Goal: Information Seeking & Learning: Learn about a topic

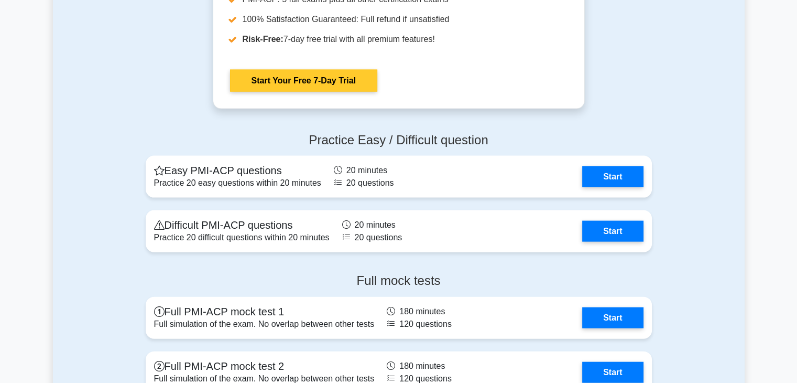
scroll to position [2253, 0]
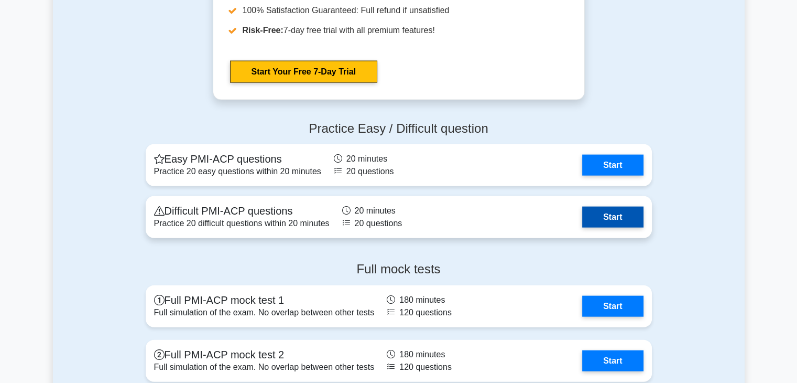
click at [614, 224] on link "Start" at bounding box center [612, 216] width 61 height 21
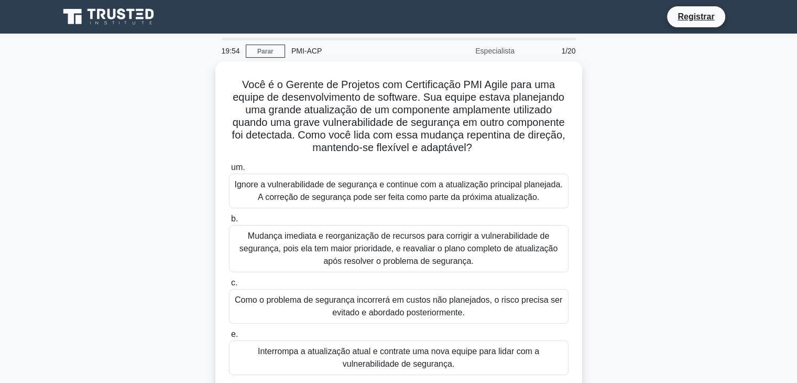
click at [132, 122] on div "Você é o Gerente de Projetos com Certificação PMI Agile para uma equipe de dese…" at bounding box center [399, 231] width 692 height 341
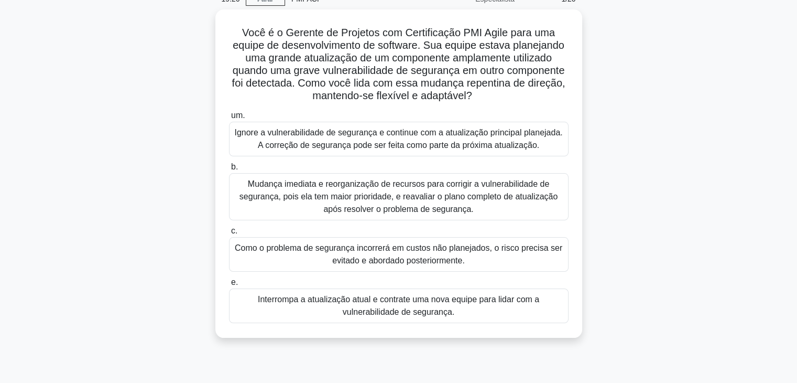
scroll to position [52, 0]
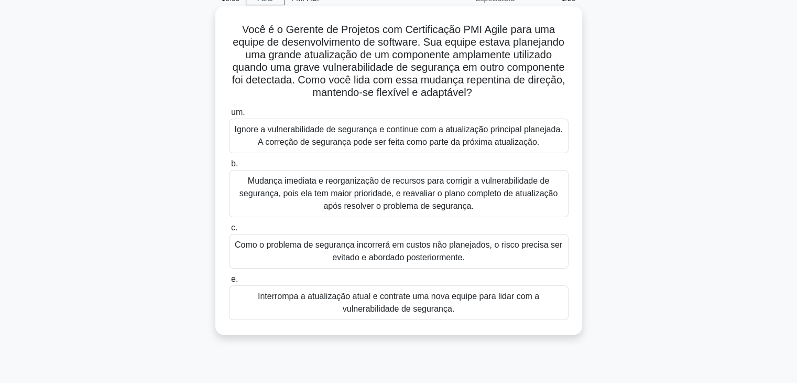
click at [405, 189] on font "Mudança imediata e reorganização de recursos para corrigir a vulnerabilidade de…" at bounding box center [398, 193] width 318 height 34
click at [229, 167] on input "b. Mudança imediata e reorganização de recursos para corrigir a vulnerabilidade…" at bounding box center [229, 163] width 0 height 7
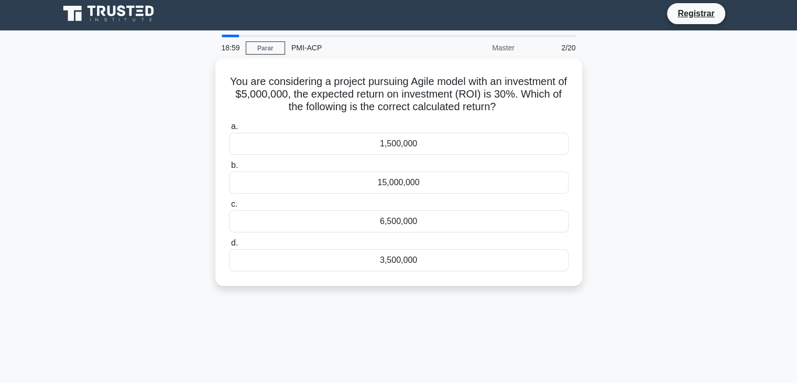
scroll to position [0, 0]
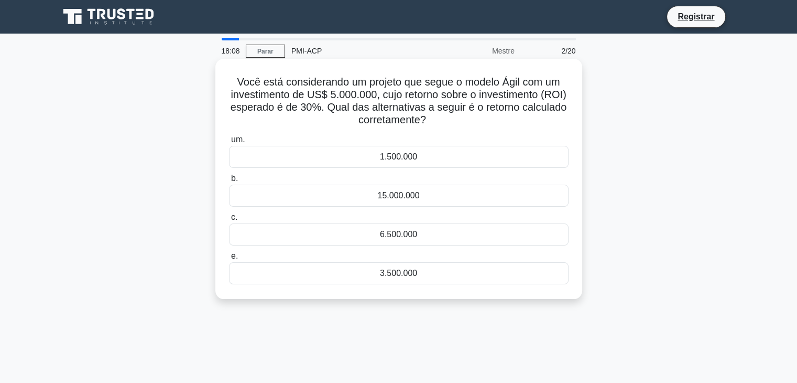
click at [414, 160] on font "1.500.000" at bounding box center [398, 156] width 37 height 9
click at [229, 143] on input "um. 1.500.000" at bounding box center [229, 139] width 0 height 7
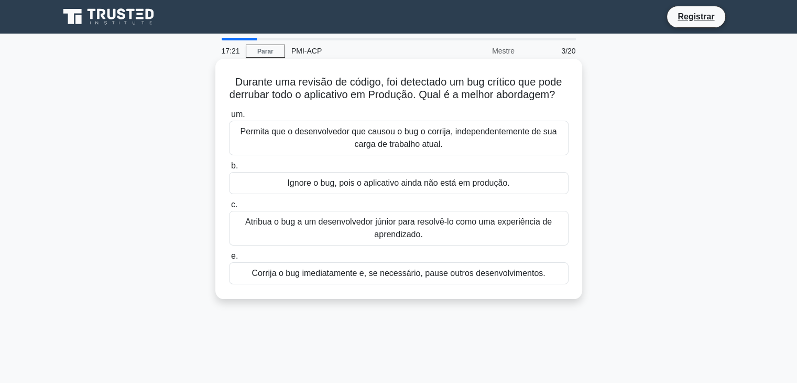
click at [322, 277] on font "Corrija o bug imediatamente e, se necessário, pause outros desenvolvimentos." at bounding box center [398, 272] width 293 height 9
click at [229, 259] on input "e. Corrija o bug imediatamente e, se necessário, pause outros desenvolvimentos." at bounding box center [229, 256] width 0 height 7
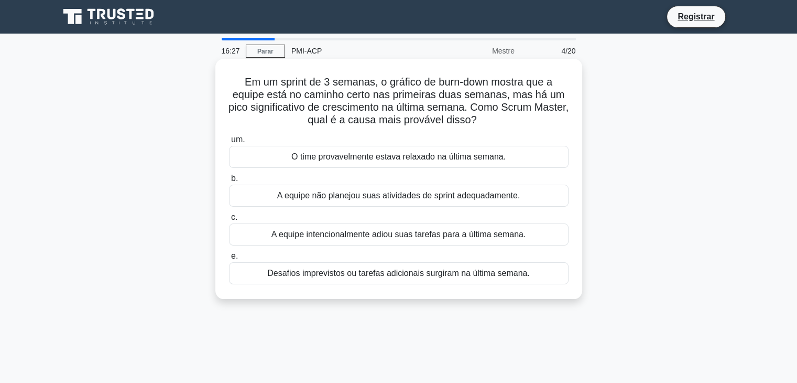
click at [407, 276] on font "Desafios imprevistos ou tarefas adicionais surgiram na última semana." at bounding box center [398, 272] width 263 height 9
click at [229, 259] on input "e. Desafios imprevistos ou tarefas adicionais surgiram na última semana." at bounding box center [229, 256] width 0 height 7
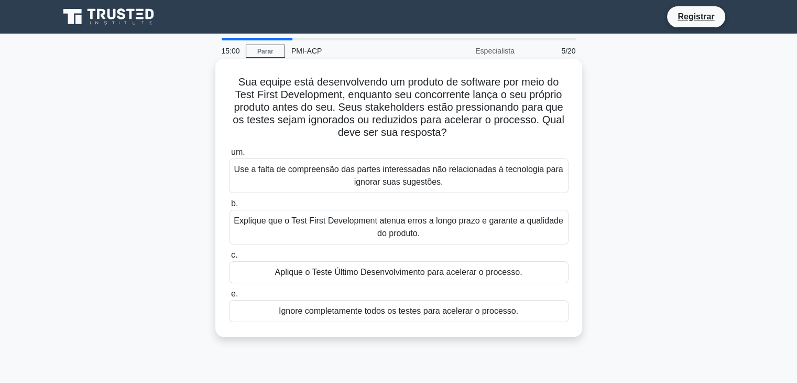
click at [325, 275] on font "Aplique o Teste Último Desenvolvimento para acelerar o processo." at bounding box center [398, 271] width 247 height 9
click at [229, 258] on input "c. Aplique o Teste Último Desenvolvimento para acelerar o processo." at bounding box center [229, 255] width 0 height 7
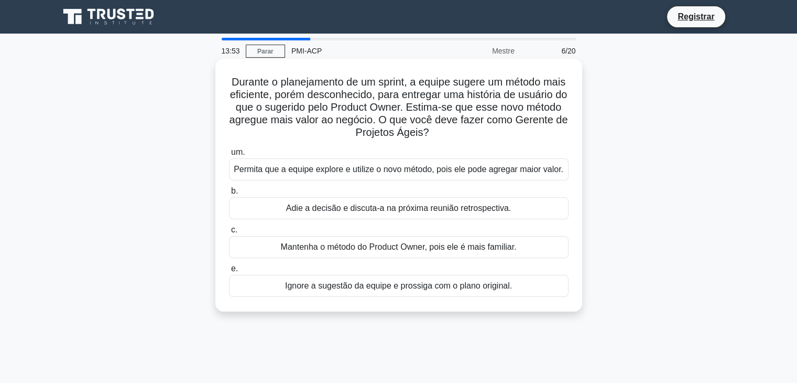
click at [356, 172] on font "Permita que a equipe explore e utilize o novo método, pois ele pode agregar mai…" at bounding box center [399, 169] width 330 height 9
click at [229, 156] on input "um. Permita que a equipe explore e utilize o novo método, pois ele pode agregar…" at bounding box center [229, 152] width 0 height 7
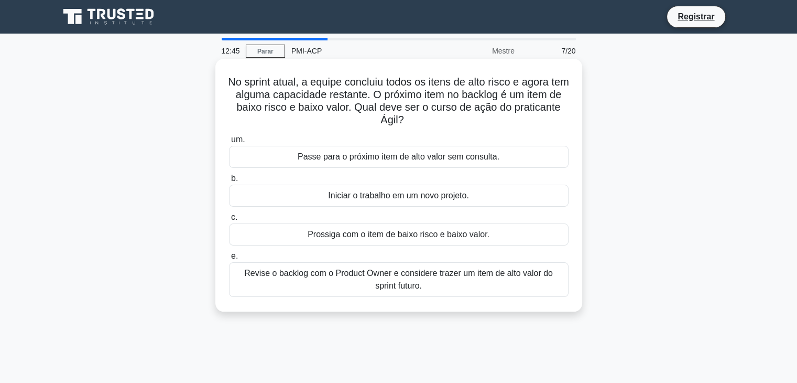
click at [454, 236] on font "Prossiga com o item de baixo risco e baixo valor." at bounding box center [399, 234] width 182 height 9
click at [229, 221] on input "c. Prossiga com o item de baixo risco e baixo valor." at bounding box center [229, 217] width 0 height 7
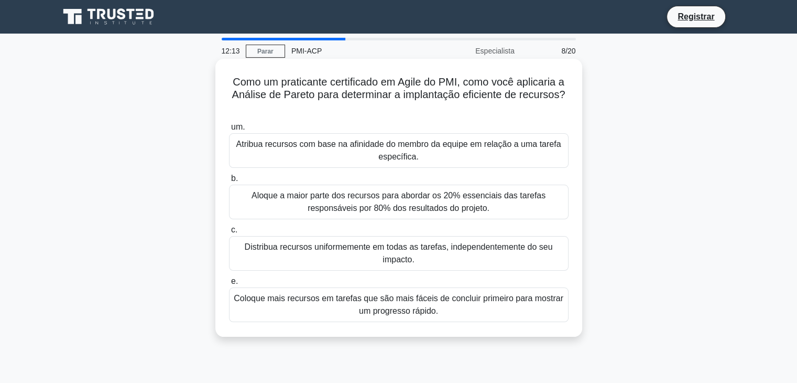
click at [472, 201] on font "Aloque a maior parte dos recursos para abordar os 20% essenciais das tarefas re…" at bounding box center [399, 201] width 294 height 21
click at [229, 182] on input "b. Aloque a maior parte dos recursos para abordar os 20% essenciais das tarefas…" at bounding box center [229, 178] width 0 height 7
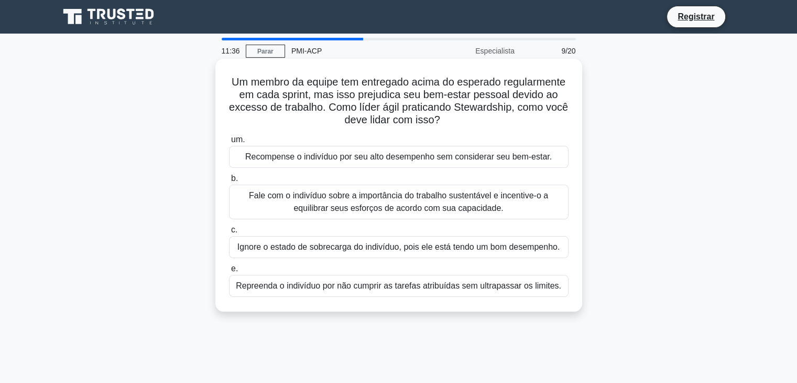
click at [471, 204] on font "Fale com o indivíduo sobre a importância do trabalho sustentável e incentive-o …" at bounding box center [398, 201] width 299 height 21
click at [229, 182] on input "b. Fale com o indivíduo sobre a importância do trabalho sustentável e incentive…" at bounding box center [229, 178] width 0 height 7
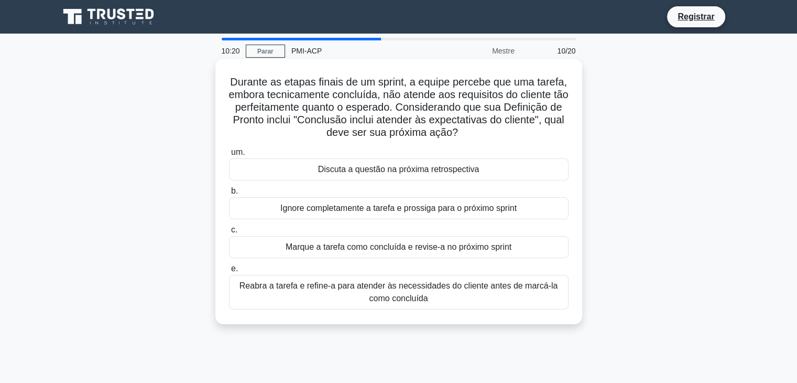
click at [404, 296] on font "Reabra a tarefa e refine-a para atender às necessidades do cliente antes de mar…" at bounding box center [398, 291] width 318 height 21
click at [229, 272] on input "e. Reabra a tarefa e refine-a para atender às necessidades do cliente antes de …" at bounding box center [229, 268] width 0 height 7
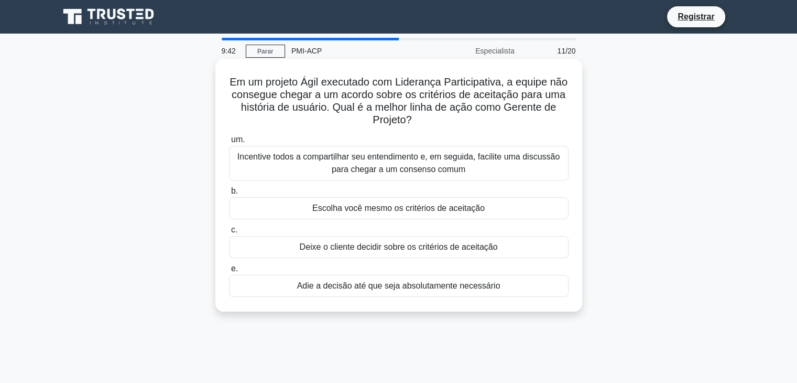
click at [375, 167] on font "Incentive todos a compartilhar seu entendimento e, em seguida, facilite uma dis…" at bounding box center [398, 162] width 322 height 21
click at [229, 143] on input "um. Incentive todos a compartilhar seu entendimento e, em seguida, facilite uma…" at bounding box center [229, 139] width 0 height 7
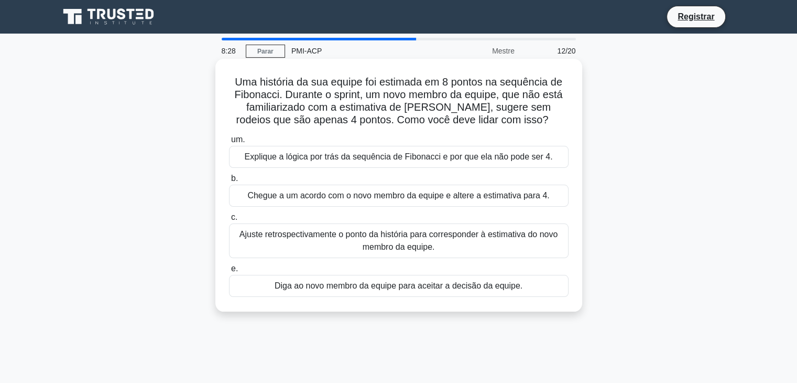
click at [470, 158] on font "Explique a lógica por trás da sequência de Fibonacci e por que ela não pode ser…" at bounding box center [399, 156] width 308 height 9
click at [229, 143] on input "um. Explique a lógica por trás da sequência de Fibonacci e por que ela não pode…" at bounding box center [229, 139] width 0 height 7
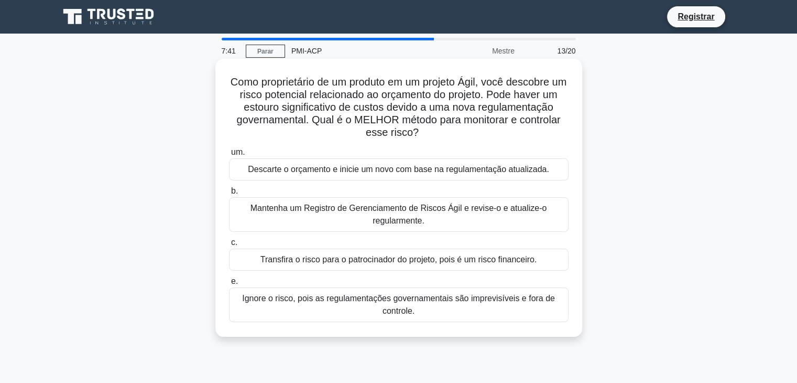
click at [472, 214] on font "Mantenha um Registro de Gerenciamento de Riscos Ágil e revise-o e atualize-o re…" at bounding box center [399, 214] width 330 height 25
click at [229, 194] on input "b. Mantenha um Registro de Gerenciamento de Riscos Ágil e revise-o e atualize-o…" at bounding box center [229, 191] width 0 height 7
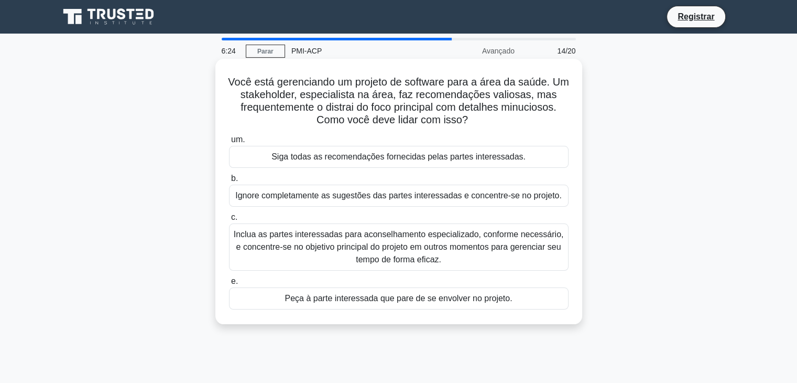
click at [426, 248] on font "Inclua as partes interessadas para aconselhamento especializado, conforme neces…" at bounding box center [399, 247] width 330 height 34
click at [229, 221] on input "c. Inclua as partes interessadas para aconselhamento especializado, conforme ne…" at bounding box center [229, 217] width 0 height 7
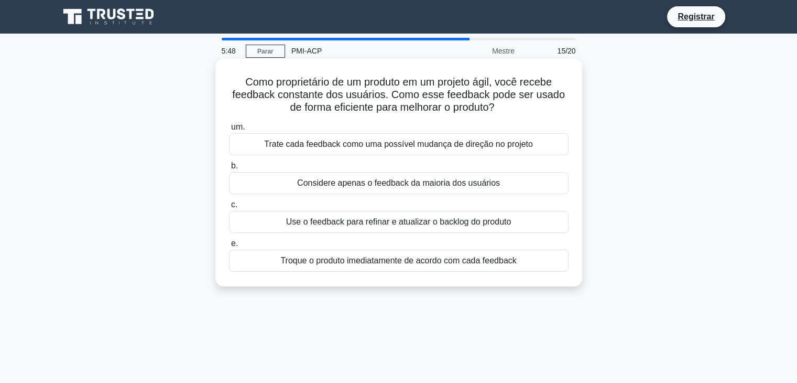
click at [402, 225] on font "Use o feedback para refinar e atualizar o backlog do produto" at bounding box center [398, 221] width 225 height 9
click at [229, 208] on input "c. Use o feedback para refinar e atualizar o backlog do produto" at bounding box center [229, 204] width 0 height 7
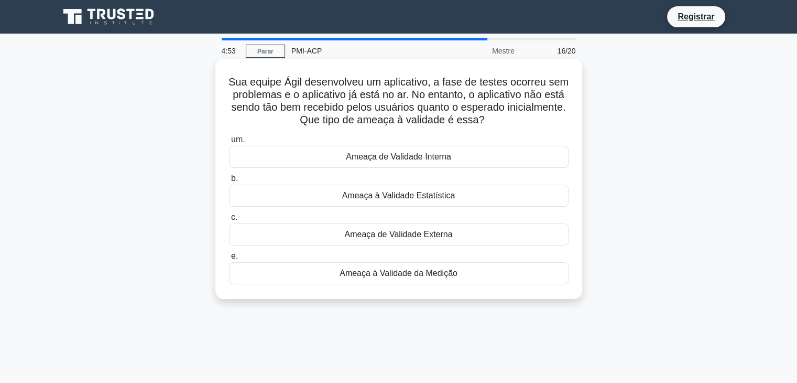
click at [442, 236] on font "Ameaça de Validade Externa" at bounding box center [398, 234] width 108 height 9
click at [229, 221] on input "c. Ameaça de Validade Externa" at bounding box center [229, 217] width 0 height 7
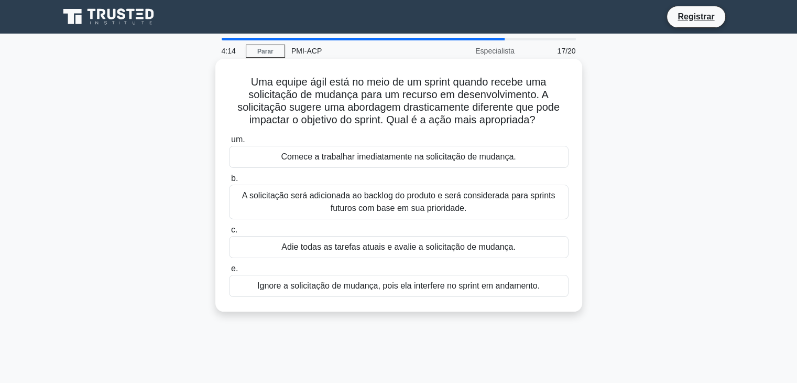
click at [478, 203] on font "A solicitação será adicionada ao backlog do produto e será considerada para spr…" at bounding box center [399, 201] width 330 height 25
click at [229, 182] on input "b. A solicitação será adicionada ao backlog do produto e será considerada para …" at bounding box center [229, 178] width 0 height 7
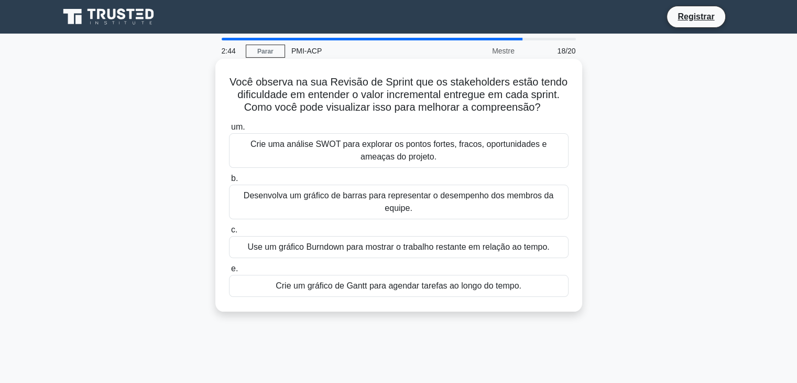
click at [409, 249] on font "Use um gráfico Burndown para mostrar o trabalho restante em relação ao tempo." at bounding box center [398, 246] width 302 height 9
click at [229, 233] on input "c. Use um gráfico Burndown para mostrar o trabalho restante em relação ao tempo." at bounding box center [229, 229] width 0 height 7
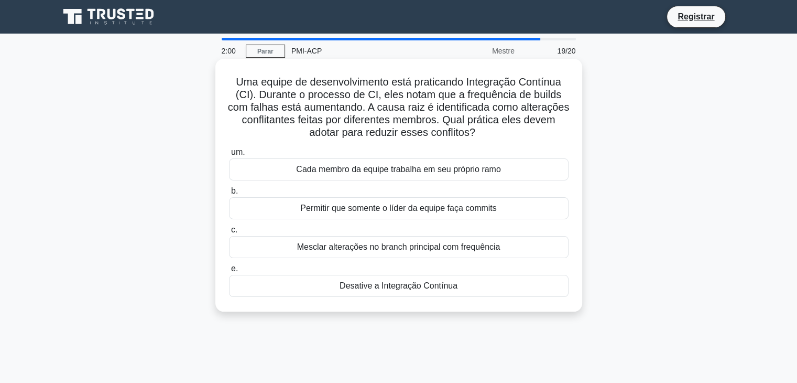
click at [331, 251] on font "Mesclar alterações no branch principal com frequência" at bounding box center [398, 246] width 203 height 9
click at [229, 233] on input "c. Mesclar alterações no branch principal com frequência" at bounding box center [229, 229] width 0 height 7
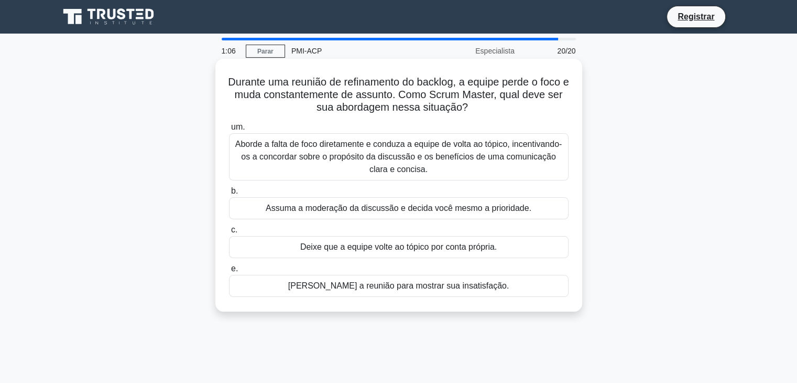
click at [441, 158] on font "Aborde a falta de foco diretamente e conduza a equipe de volta ao tópico, incen…" at bounding box center [398, 156] width 327 height 34
click at [229, 130] on input "um. Aborde a falta de foco diretamente e conduza a equipe de volta ao tópico, i…" at bounding box center [229, 127] width 0 height 7
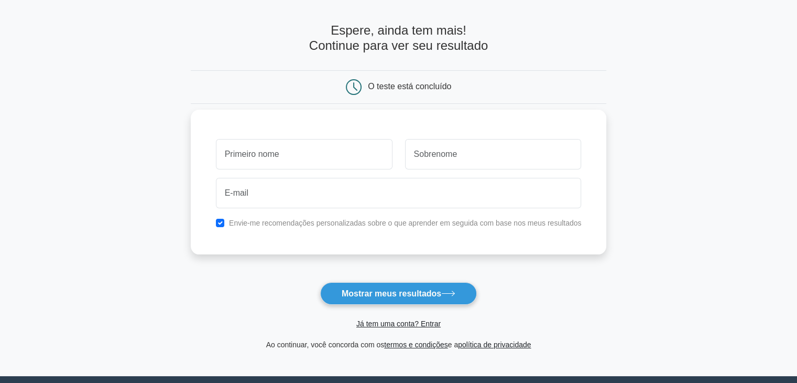
scroll to position [52, 0]
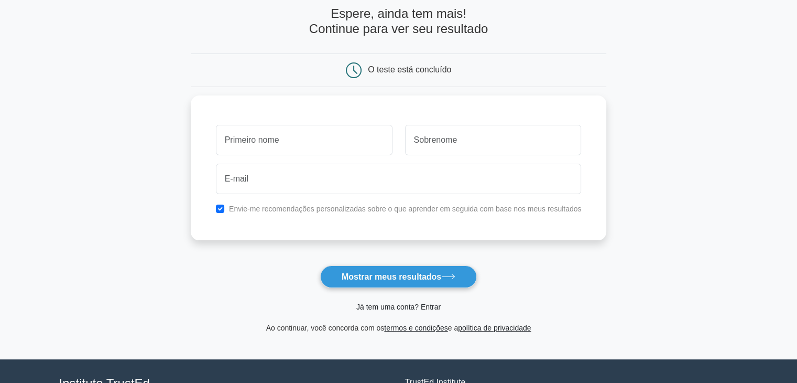
click at [378, 309] on font "Já tem uma conta? Entrar" at bounding box center [398, 306] width 84 height 8
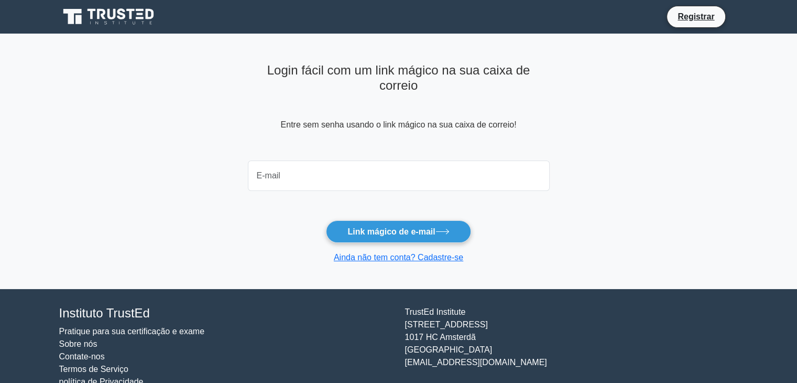
click at [310, 166] on input "email" at bounding box center [399, 175] width 302 height 30
type input "[EMAIL_ADDRESS][DOMAIN_NAME]"
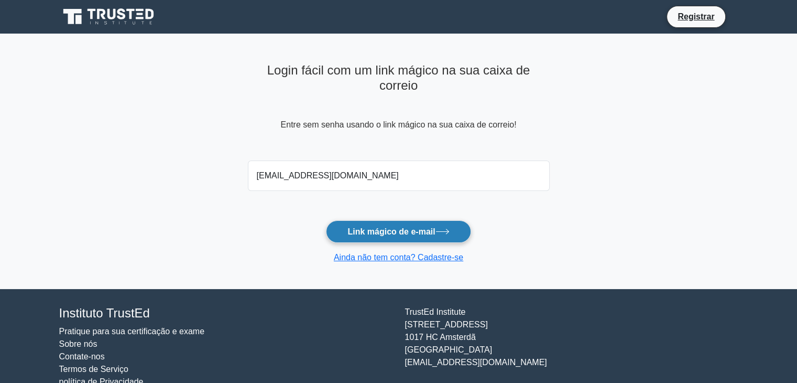
click at [391, 227] on font "Link mágico de e-mail" at bounding box center [391, 231] width 88 height 9
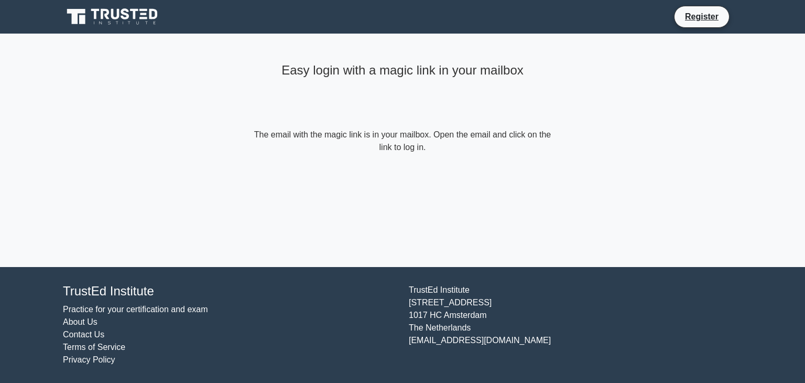
click at [130, 19] on icon at bounding box center [113, 17] width 101 height 20
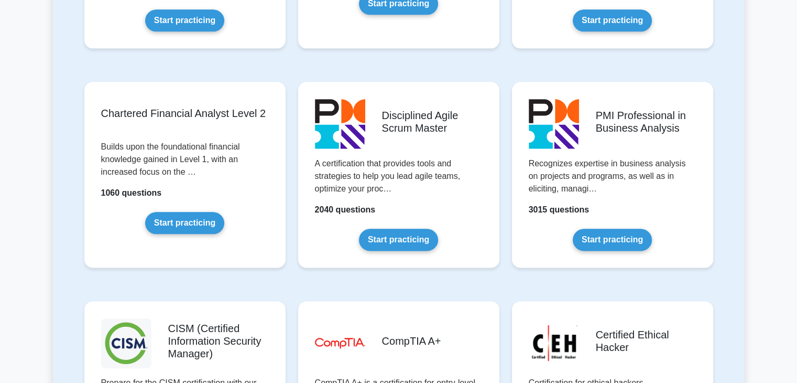
scroll to position [1205, 0]
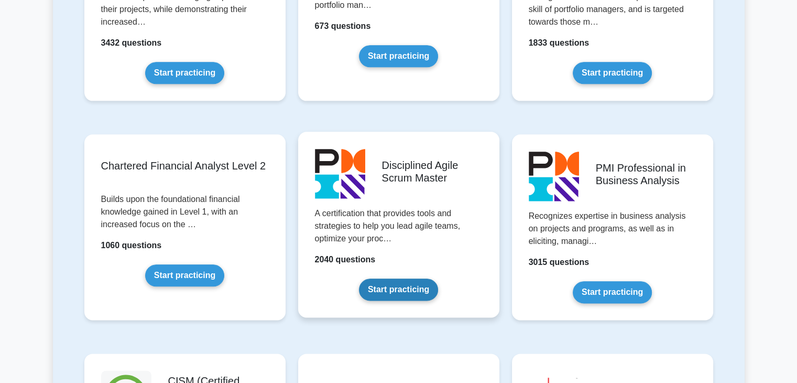
click at [395, 278] on link "Start practicing" at bounding box center [398, 289] width 79 height 22
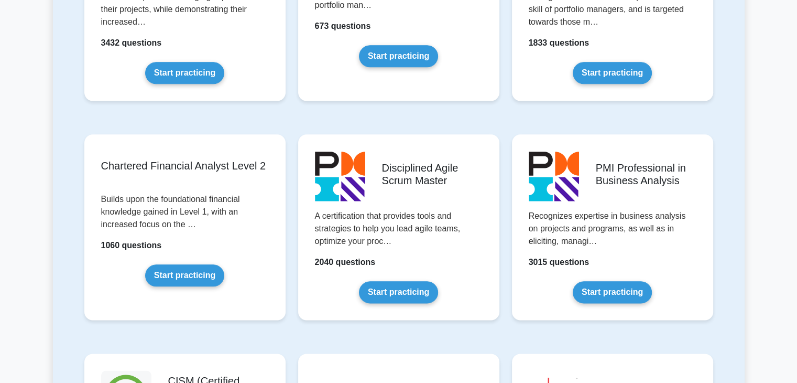
scroll to position [1258, 0]
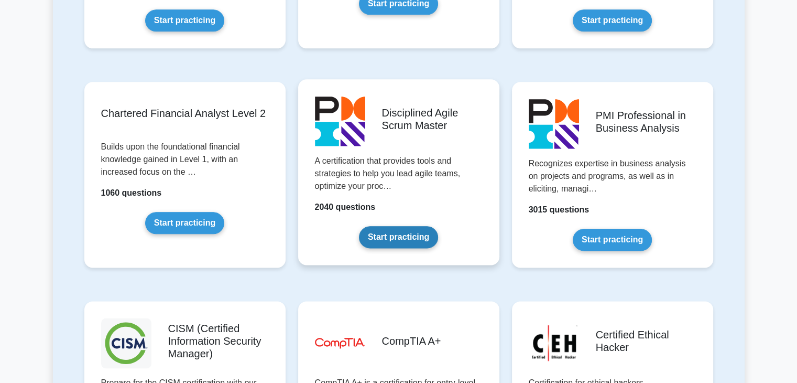
click at [416, 226] on link "Start practicing" at bounding box center [398, 237] width 79 height 22
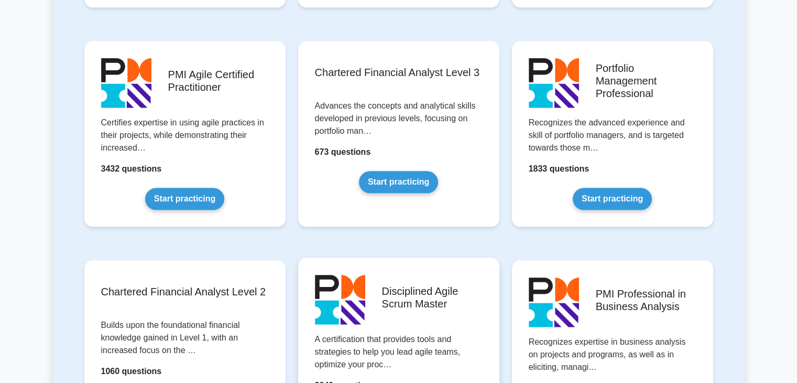
scroll to position [1048, 0]
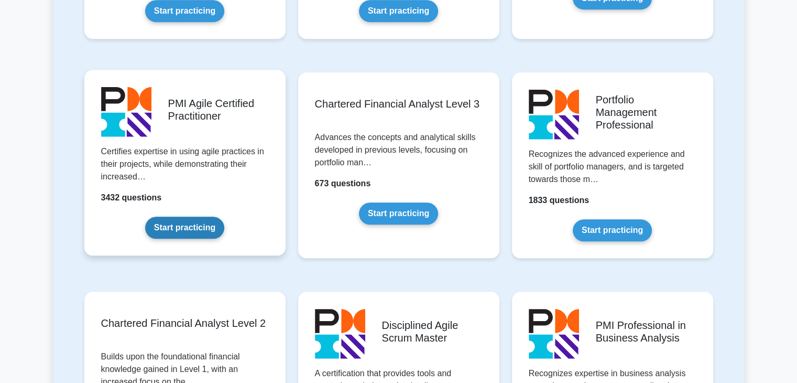
click at [213, 216] on link "Start practicing" at bounding box center [184, 227] width 79 height 22
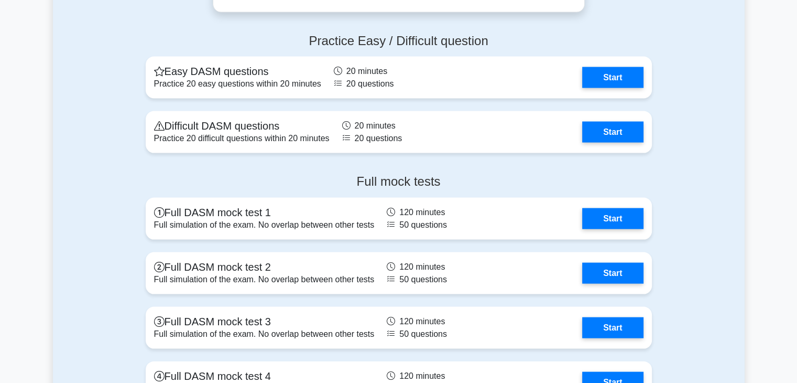
scroll to position [2089, 0]
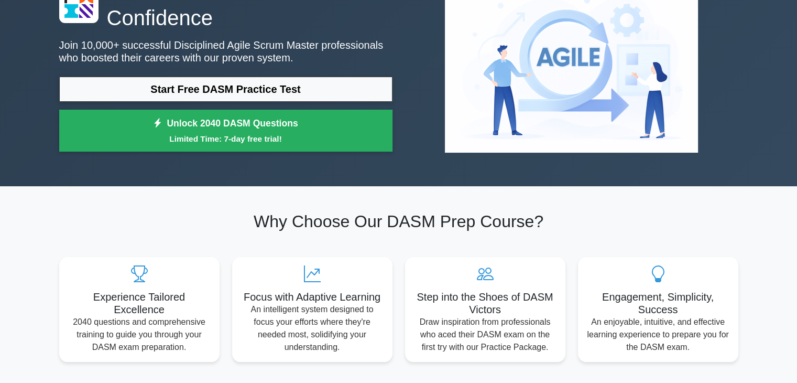
scroll to position [0, 0]
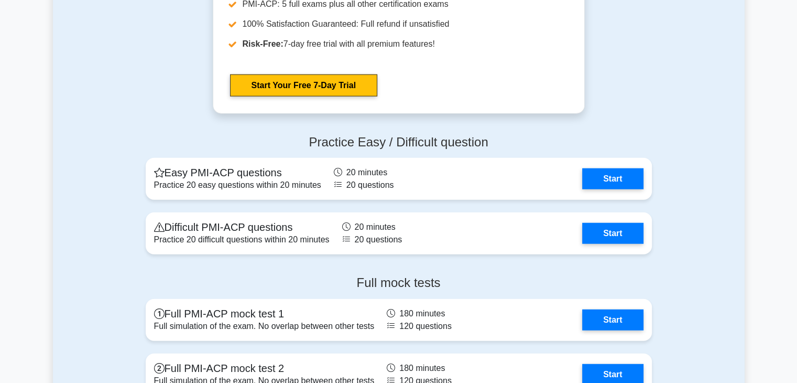
scroll to position [2673, 0]
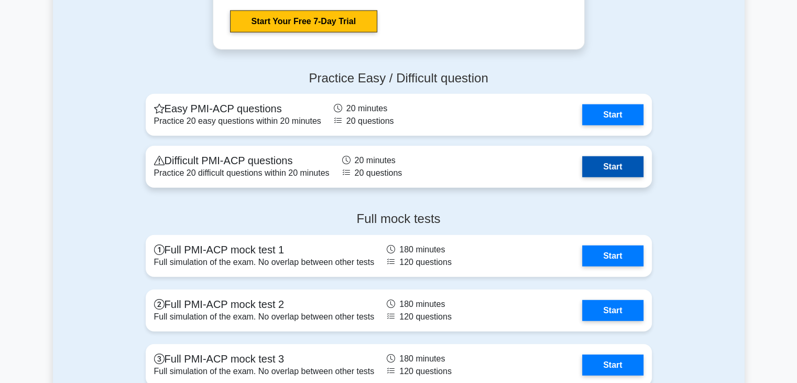
click at [617, 166] on link "Start" at bounding box center [612, 166] width 61 height 21
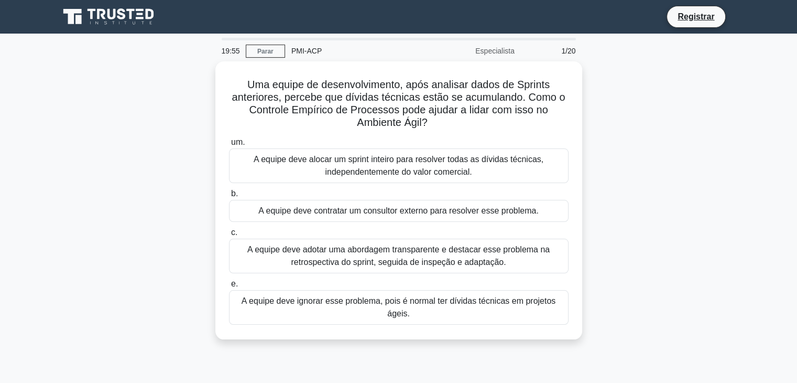
click at [623, 119] on div "Uma equipe de desenvolvimento, após analisar dados de Sprints anteriores, perce…" at bounding box center [399, 206] width 692 height 290
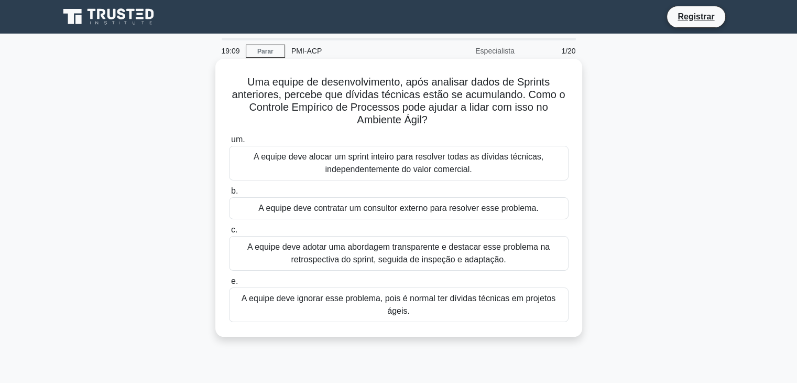
click at [331, 257] on font "A equipe deve adotar uma abordagem transparente e destacar esse problema na ret…" at bounding box center [398, 252] width 302 height 21
click at [229, 233] on input "c. A equipe deve adotar uma abordagem transparente e destacar esse problema na …" at bounding box center [229, 229] width 0 height 7
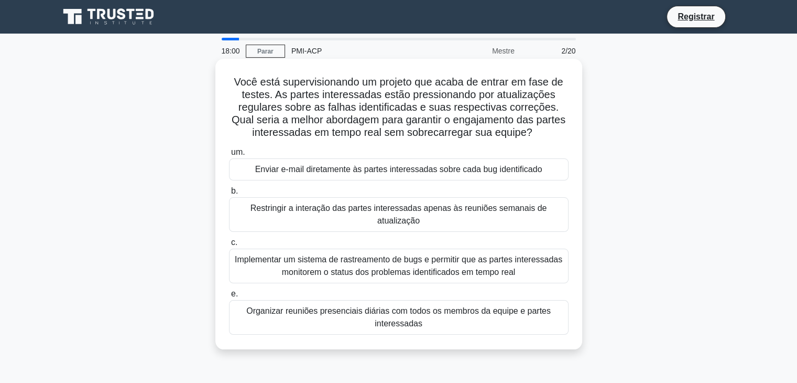
click at [312, 307] on font "Organizar reuniões presenciais diárias com todos os membros da equipe e partes …" at bounding box center [399, 316] width 330 height 25
click at [229, 297] on input "e. Organizar reuniões presenciais diárias com todos os membros da equipe e part…" at bounding box center [229, 293] width 0 height 7
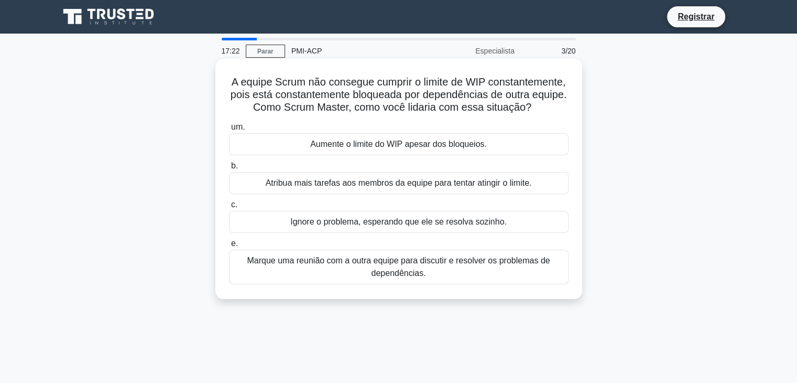
click at [321, 279] on font "Marque uma reunião com a outra equipe para discutir e resolver os problemas de …" at bounding box center [399, 266] width 330 height 25
click at [229, 247] on input "e. Marque uma reunião com a outra equipe para discutir e resolver os problemas …" at bounding box center [229, 243] width 0 height 7
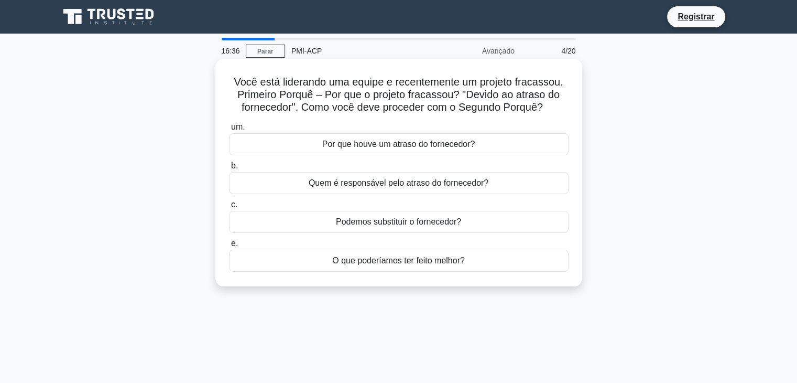
click at [394, 148] on font "Por que houve um atraso do fornecedor?" at bounding box center [398, 143] width 153 height 9
click at [229, 130] on input "um. Por que houve um atraso do fornecedor?" at bounding box center [229, 127] width 0 height 7
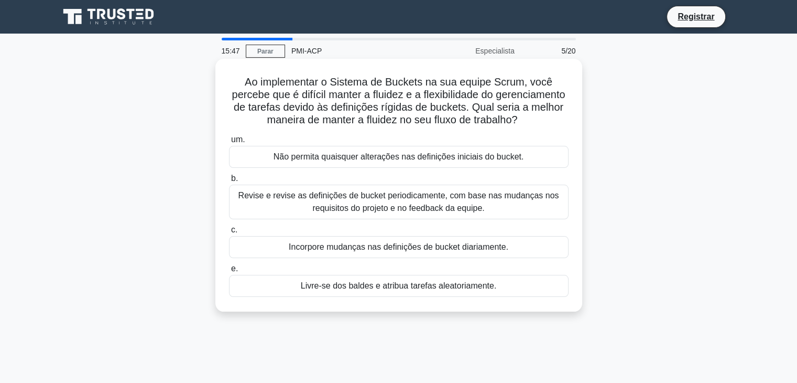
click at [402, 212] on font "Revise e revise as definições de bucket periodicamente, com base nas mudanças n…" at bounding box center [398, 201] width 321 height 21
click at [229, 182] on input "b. Revise e revise as definições de bucket periodicamente, com base nas mudança…" at bounding box center [229, 178] width 0 height 7
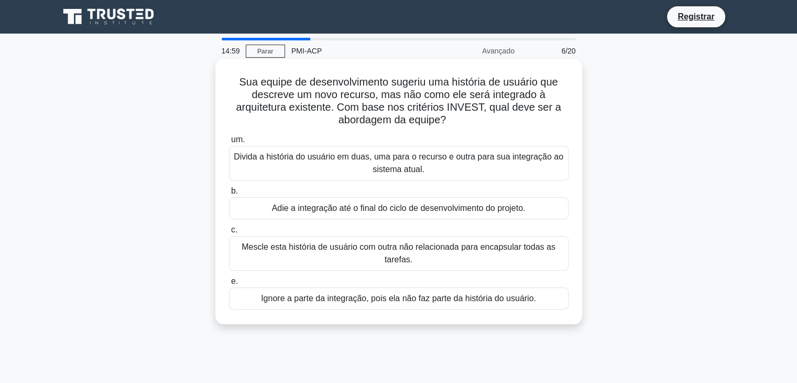
click at [425, 167] on font "Divida a história do usuário em duas, uma para o recurso e outra para sua integ…" at bounding box center [399, 162] width 330 height 25
click at [229, 143] on input "um. Divida a história do usuário em duas, uma para o recurso e outra para sua i…" at bounding box center [229, 139] width 0 height 7
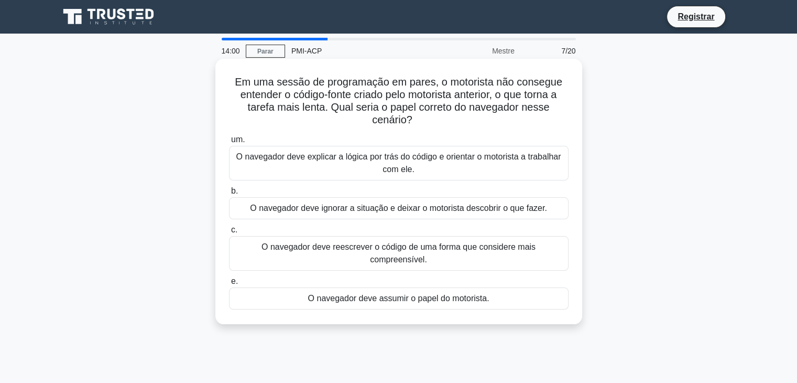
click at [451, 164] on font "O navegador deve explicar a lógica por trás do código e orientar o motorista a …" at bounding box center [399, 162] width 330 height 25
click at [229, 143] on input "um. O navegador deve explicar a lógica por trás do código e orientar o motorist…" at bounding box center [229, 139] width 0 height 7
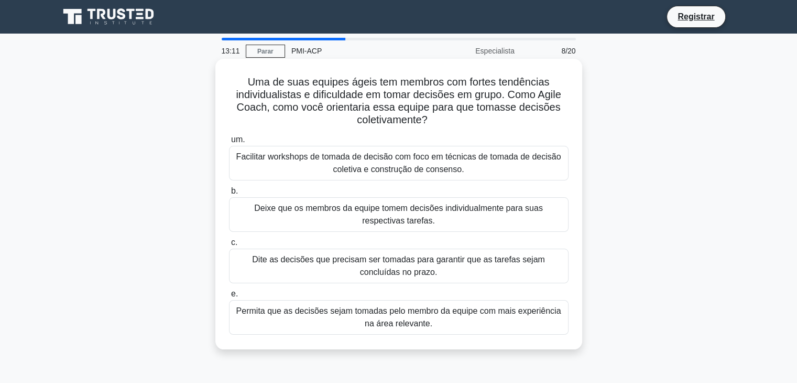
click at [441, 167] on font "Facilitar workshops de tomada de decisão com foco em técnicas de tomada de deci…" at bounding box center [398, 162] width 325 height 21
click at [229, 143] on input "um. Facilitar workshops de tomada de decisão com foco em técnicas de tomada de …" at bounding box center [229, 139] width 0 height 7
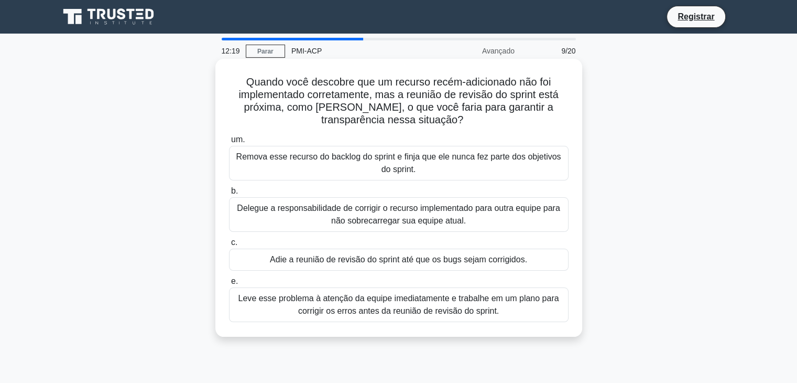
click at [386, 311] on font "Leve esse problema à atenção da equipe imediatamente e trabalhe em um plano par…" at bounding box center [398, 303] width 321 height 21
click at [229, 285] on input "e. Leve esse problema à atenção da equipe imediatamente e trabalhe em um plano …" at bounding box center [229, 281] width 0 height 7
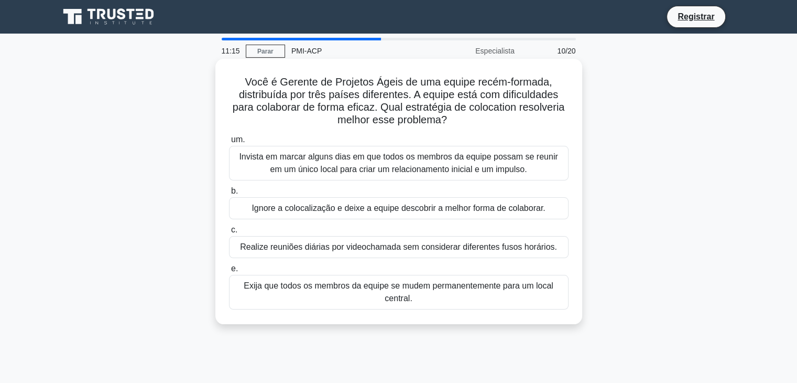
click at [429, 166] on font "Invista em marcar alguns dias em que todos os membros da equipe possam se reuni…" at bounding box center [398, 162] width 319 height 21
click at [229, 143] on input "um. Invista em marcar alguns dias em que todos os membros da equipe possam se r…" at bounding box center [229, 139] width 0 height 7
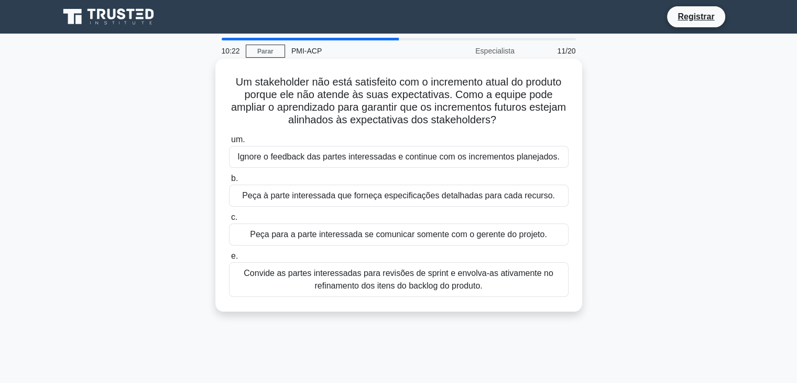
click at [356, 287] on font "Convide as partes interessadas para revisões de sprint e envolva-as ativamente …" at bounding box center [399, 278] width 310 height 21
click at [229, 259] on input "e. Convide as partes interessadas para revisões de sprint e envolva-as ativamen…" at bounding box center [229, 256] width 0 height 7
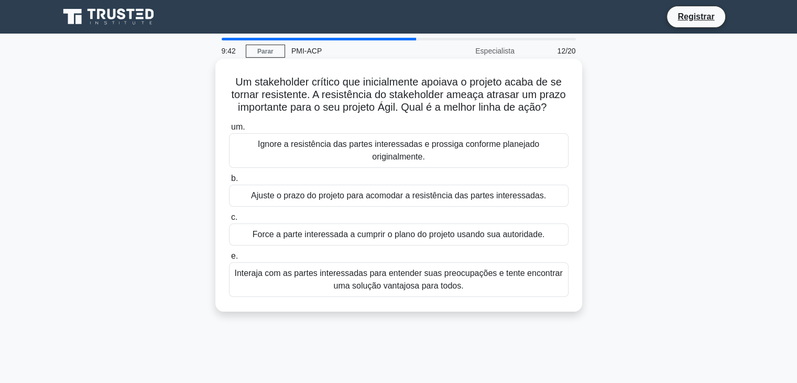
click at [376, 288] on font "Interaja com as partes interessadas para entender suas preocupações e tente enc…" at bounding box center [398, 278] width 328 height 21
click at [229, 259] on input "e. Interaja com as partes interessadas para entender suas preocupações e tente …" at bounding box center [229, 256] width 0 height 7
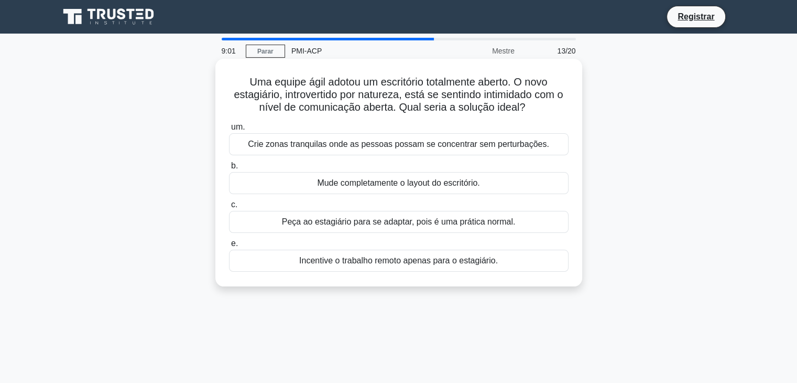
click at [460, 147] on font "Crie zonas tranquilas onde as pessoas possam se concentrar sem perturbações." at bounding box center [398, 143] width 301 height 9
click at [229, 130] on input "um. Crie zonas tranquilas onde as pessoas possam se concentrar sem perturbações." at bounding box center [229, 127] width 0 height 7
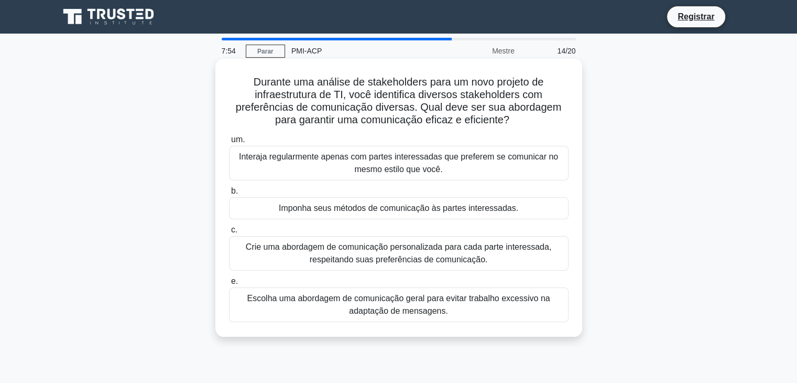
click at [417, 315] on font "Escolha uma abordagem de comunicação geral para evitar trabalho excessivo na ad…" at bounding box center [398, 303] width 303 height 21
click at [229, 285] on input "e. Escolha uma abordagem de comunicação geral para evitar trabalho excessivo na…" at bounding box center [229, 281] width 0 height 7
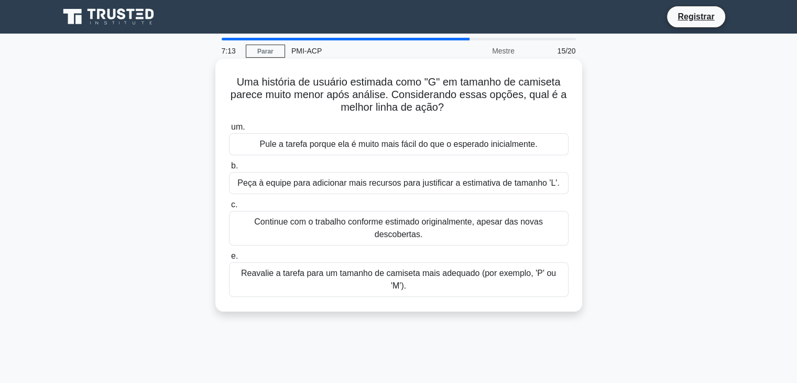
click at [453, 277] on font "Reavalie a tarefa para um tamanho de camiseta mais adequado (por exemplo, 'P' o…" at bounding box center [398, 278] width 315 height 21
click at [229, 259] on input "e. Reavalie a tarefa para um tamanho de camiseta mais adequado (por exemplo, 'P…" at bounding box center [229, 256] width 0 height 7
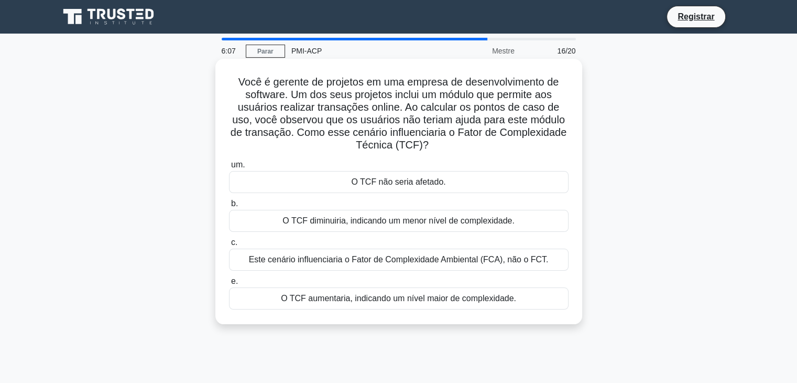
click at [387, 298] on font "O TCF aumentaria, indicando um nível maior de complexidade." at bounding box center [398, 297] width 235 height 9
click at [229, 285] on input "e. O TCF aumentaria, indicando um nível maior de complexidade." at bounding box center [229, 281] width 0 height 7
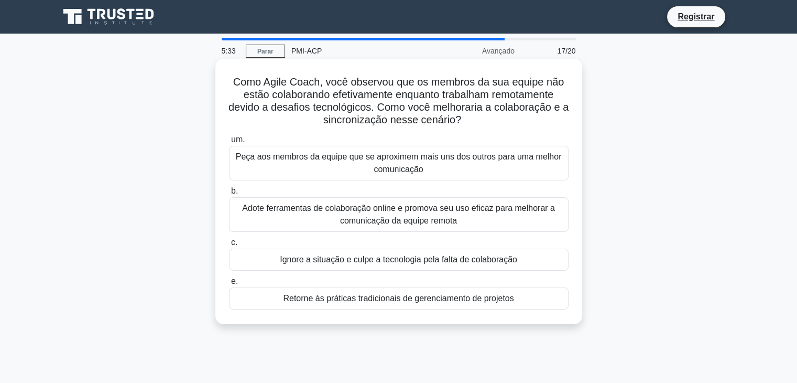
click at [477, 218] on font "Adote ferramentas de colaboração online e promova seu uso eficaz para melhorar …" at bounding box center [399, 214] width 330 height 25
click at [229, 194] on input "b. Adote ferramentas de colaboração online e promova seu uso eficaz para melhor…" at bounding box center [229, 191] width 0 height 7
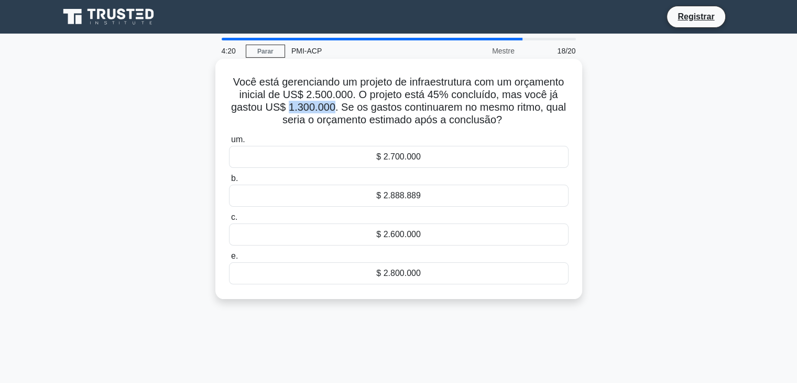
drag, startPoint x: 287, startPoint y: 107, endPoint x: 332, endPoint y: 110, distance: 45.1
click at [332, 110] on font "Você está gerenciando um projeto de infraestrutura com um orçamento inicial de …" at bounding box center [398, 100] width 335 height 49
copy font "1.300.000"
click at [395, 108] on font "Você está gerenciando um projeto de infraestrutura com um orçamento inicial de …" at bounding box center [398, 100] width 335 height 49
click at [404, 197] on font "$ 2.888.889" at bounding box center [398, 195] width 45 height 9
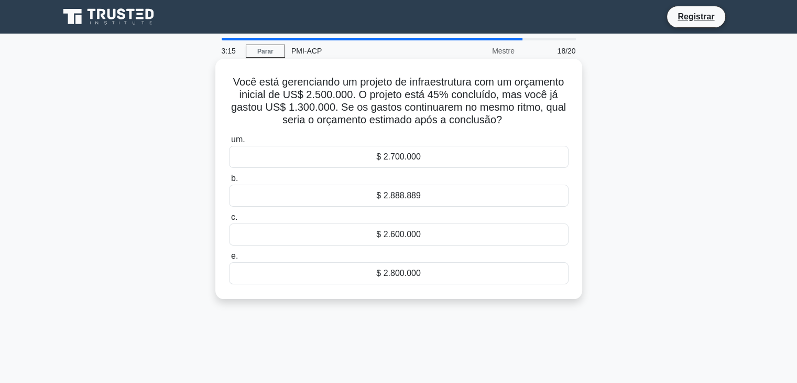
click at [229, 182] on input "b. $ 2.888.889" at bounding box center [229, 178] width 0 height 7
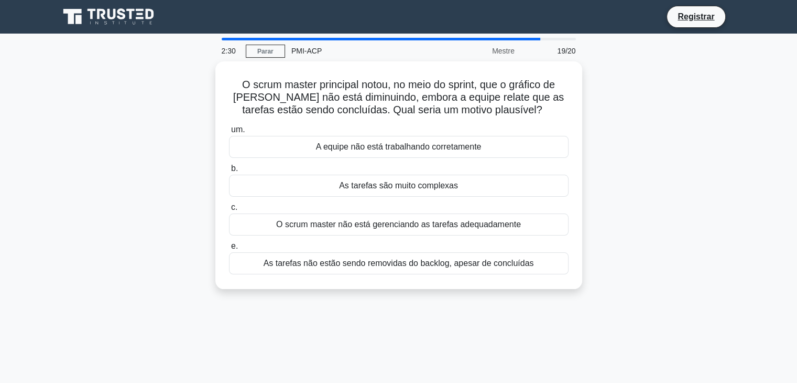
click at [664, 235] on div "O scrum master principal notou, no meio do sprint, que o gráfico de Burndown nã…" at bounding box center [399, 181] width 692 height 240
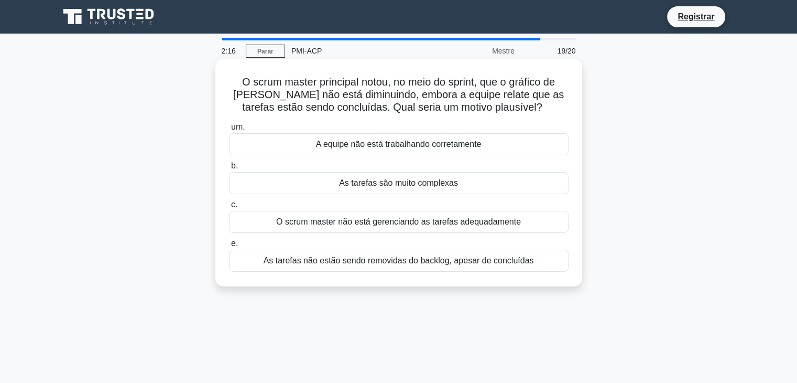
click at [437, 147] on font "A equipe não está trabalhando corretamente" at bounding box center [399, 143] width 166 height 9
click at [229, 130] on input "um. A equipe não está trabalhando corretamente" at bounding box center [229, 127] width 0 height 7
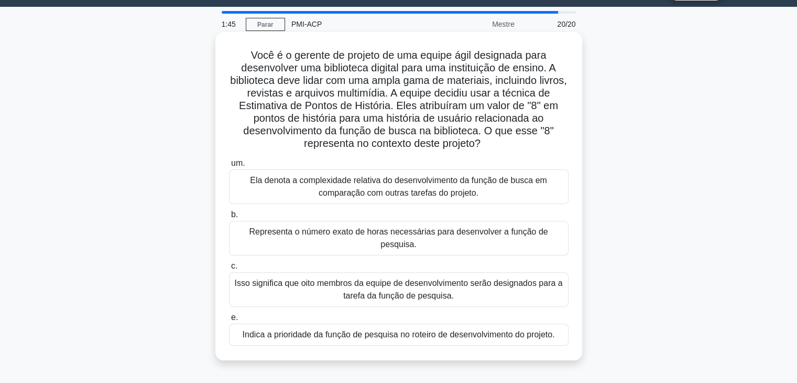
scroll to position [52, 0]
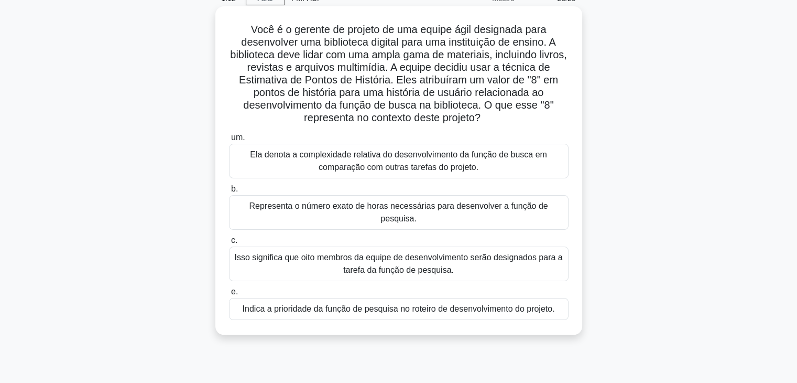
click at [455, 167] on font "Ela denota a complexidade relativa do desenvolvimento da função de busca em com…" at bounding box center [398, 160] width 297 height 21
click at [229, 141] on input "um. Ela denota a complexidade relativa do desenvolvimento da função de busca em…" at bounding box center [229, 137] width 0 height 7
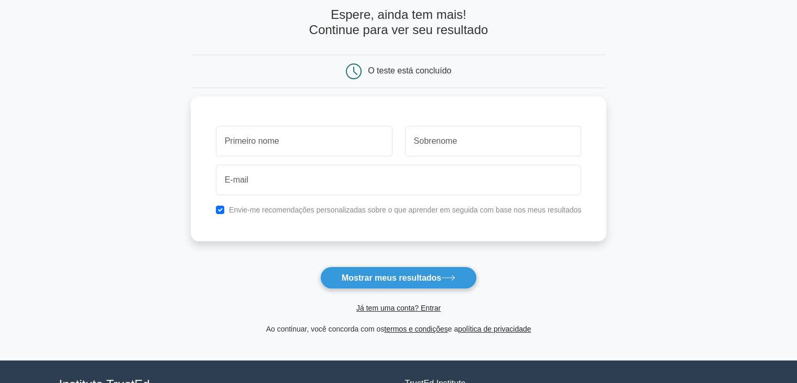
scroll to position [105, 0]
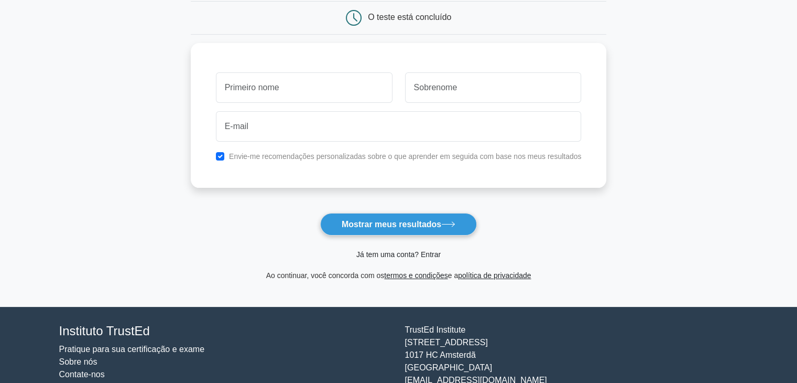
click at [397, 256] on font "Já tem uma conta? Entrar" at bounding box center [398, 254] width 84 height 8
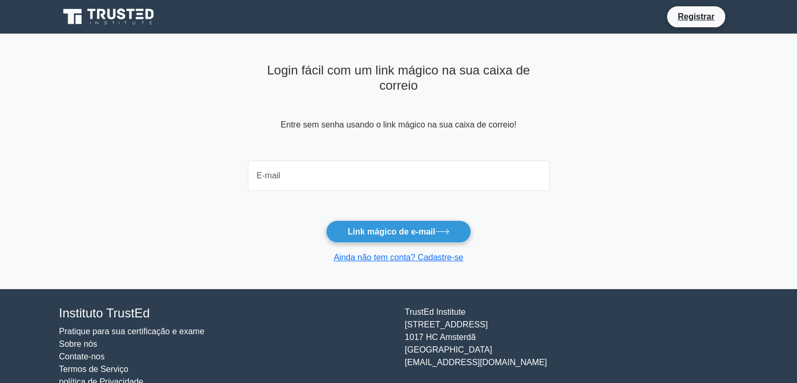
click at [346, 170] on input "email" at bounding box center [399, 175] width 302 height 30
type input "[EMAIL_ADDRESS][DOMAIN_NAME]"
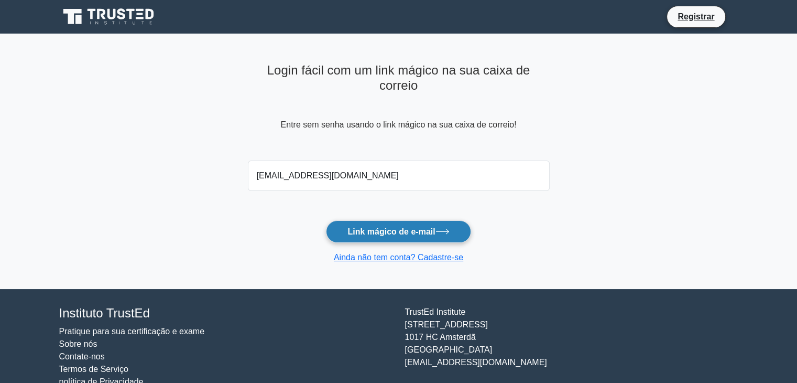
click at [386, 228] on font "Link mágico de e-mail" at bounding box center [391, 231] width 88 height 9
